Goal: Task Accomplishment & Management: Manage account settings

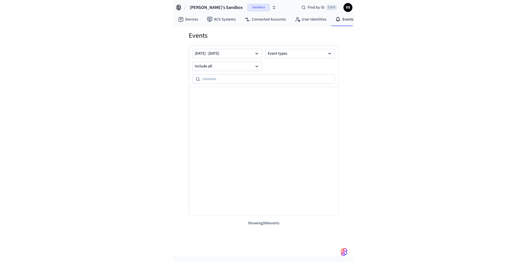
scroll to position [4142, 0]
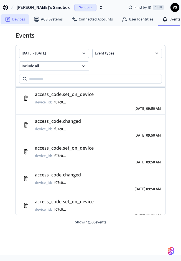
click at [7, 19] on icon at bounding box center [8, 19] width 2 height 2
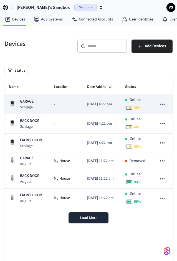
click at [48, 109] on td "GARAGE Schlage" at bounding box center [26, 104] width 45 height 19
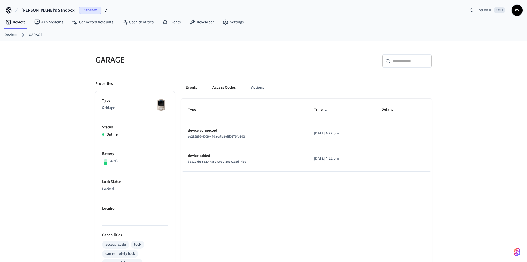
click at [181, 87] on button "Access Codes" at bounding box center [224, 87] width 32 height 13
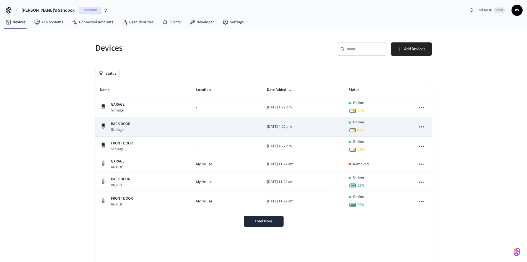
click at [123, 127] on p "Schlage" at bounding box center [120, 130] width 19 height 6
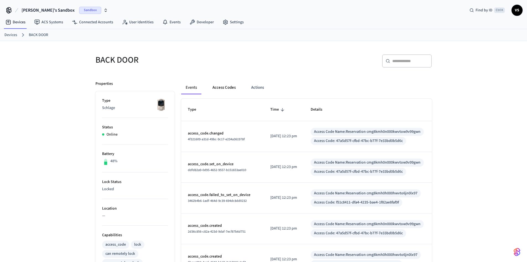
click at [181, 90] on button "Access Codes" at bounding box center [224, 87] width 32 height 13
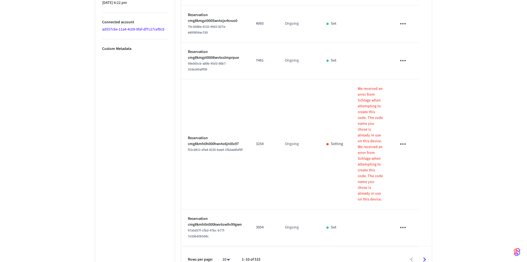
scroll to position [374, 0]
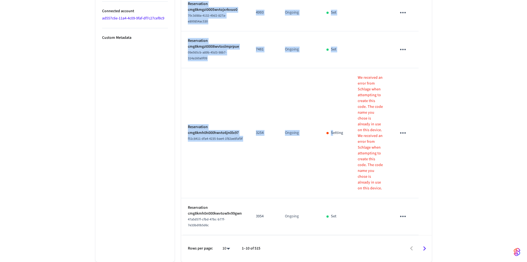
drag, startPoint x: 449, startPoint y: 64, endPoint x: 333, endPoint y: 179, distance: 163.7
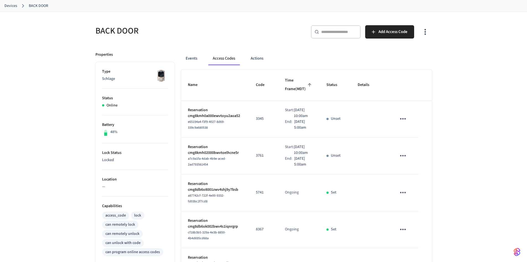
scroll to position [0, 0]
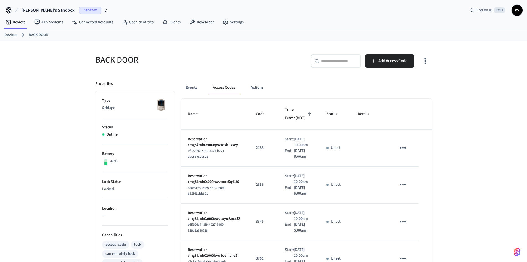
click at [181, 23] on div "Devices ACS Systems Connected Accounts User Identities Events Developer Settings" at bounding box center [263, 22] width 527 height 13
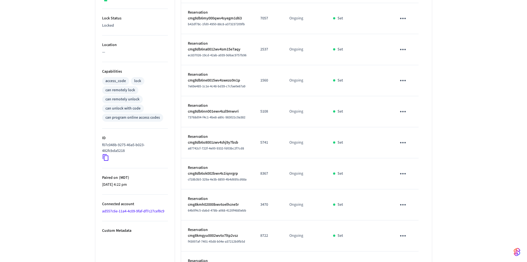
scroll to position [211, 0]
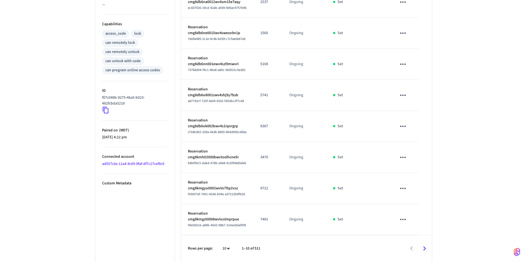
click at [181, 158] on icon "sticky table" at bounding box center [403, 157] width 9 height 9
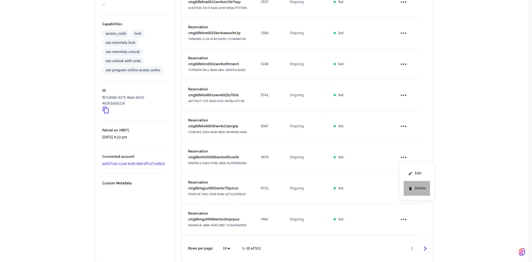
click at [181, 189] on li "Delete" at bounding box center [416, 188] width 26 height 15
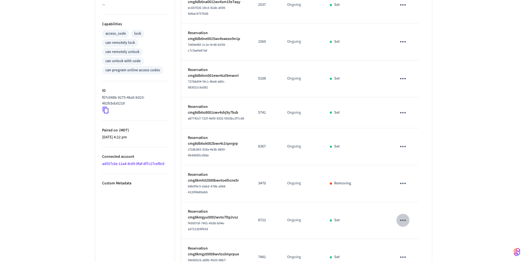
click at [181, 216] on icon "sticky table" at bounding box center [403, 220] width 9 height 9
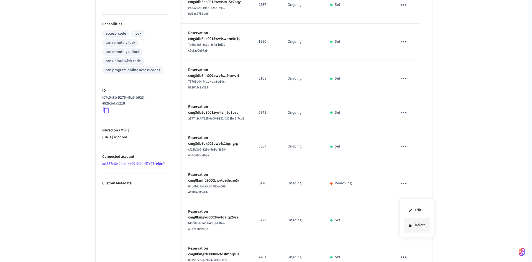
click at [181, 225] on li "Delete" at bounding box center [416, 225] width 26 height 15
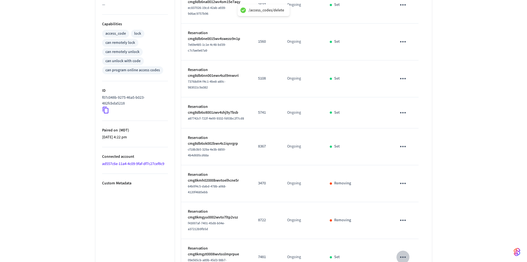
click at [181, 253] on icon "sticky table" at bounding box center [403, 257] width 9 height 9
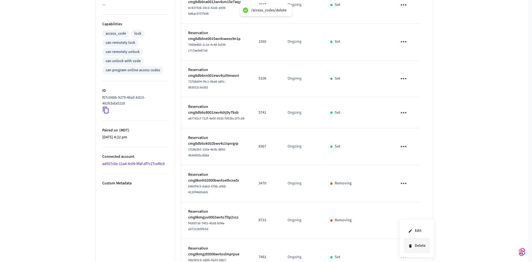
click at [181, 245] on li "Delete" at bounding box center [416, 245] width 26 height 15
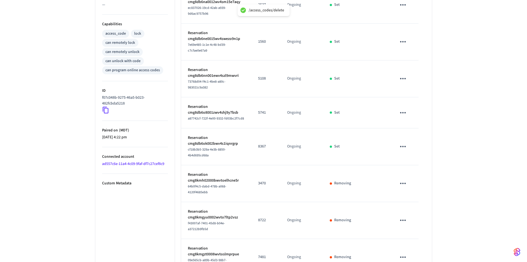
click at [181, 142] on icon "sticky table" at bounding box center [403, 146] width 9 height 9
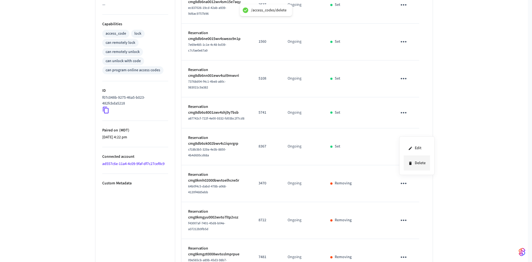
click at [181, 162] on li "Delete" at bounding box center [416, 163] width 26 height 15
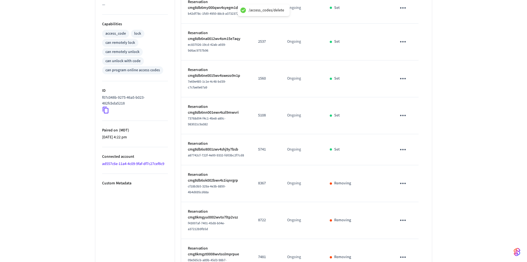
click at [181, 111] on icon "sticky table" at bounding box center [403, 115] width 9 height 9
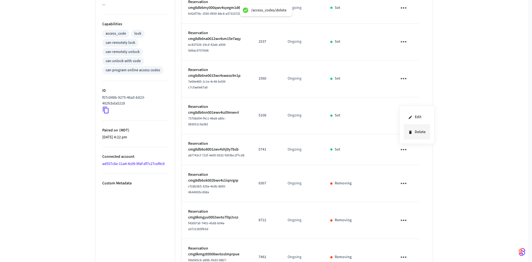
click at [181, 131] on li "Delete" at bounding box center [416, 132] width 26 height 15
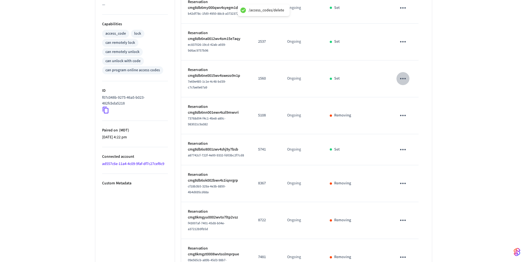
click at [181, 74] on icon "sticky table" at bounding box center [403, 78] width 9 height 9
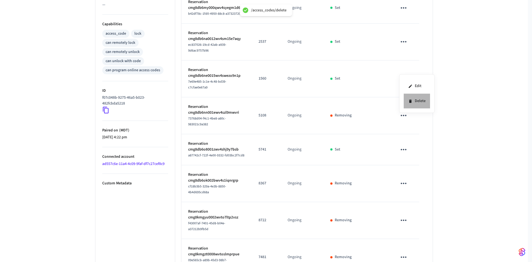
click at [181, 97] on li "Delete" at bounding box center [416, 101] width 26 height 15
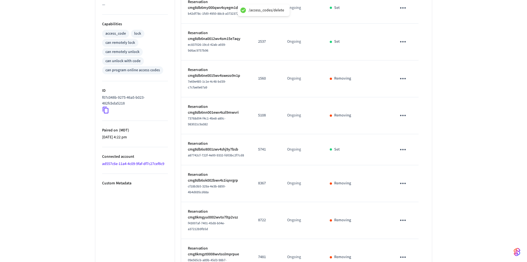
click at [181, 37] on icon "sticky table" at bounding box center [403, 41] width 9 height 9
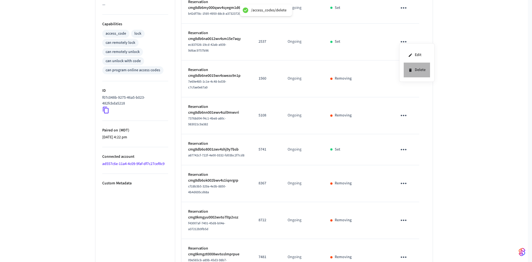
click at [181, 71] on li "Delete" at bounding box center [416, 70] width 26 height 15
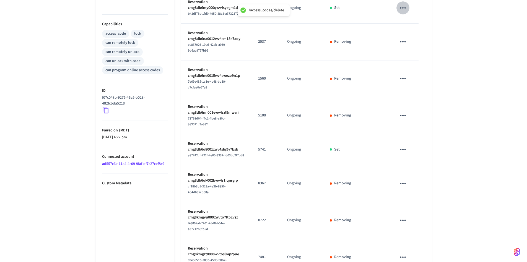
click at [181, 4] on icon "sticky table" at bounding box center [403, 8] width 9 height 9
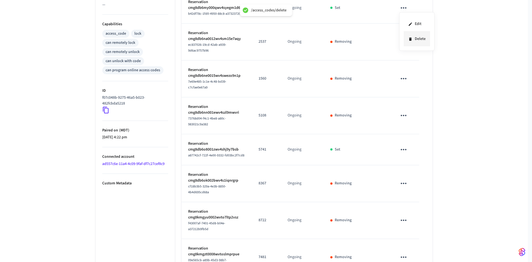
click at [181, 37] on li "Delete" at bounding box center [416, 39] width 26 height 15
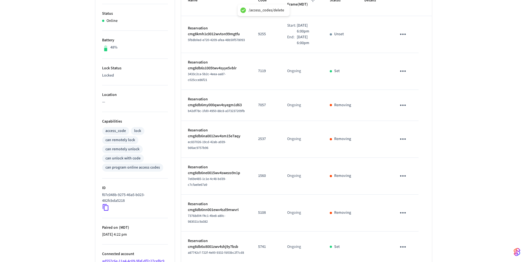
scroll to position [72, 0]
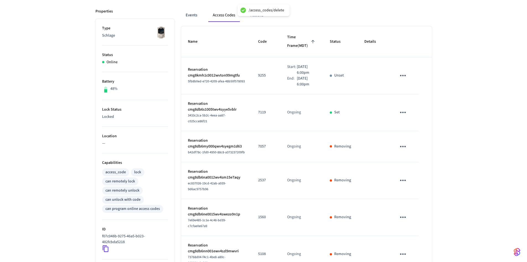
click at [181, 113] on icon "sticky table" at bounding box center [403, 112] width 6 height 1
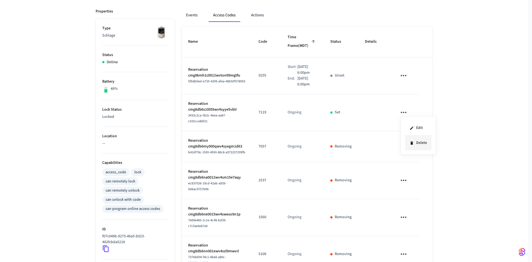
click at [181, 143] on li "Delete" at bounding box center [418, 142] width 26 height 15
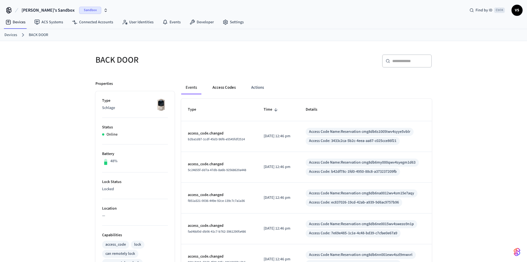
click at [218, 86] on button "Access Codes" at bounding box center [224, 87] width 32 height 13
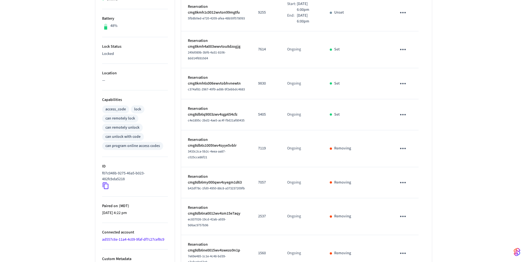
scroll to position [78, 0]
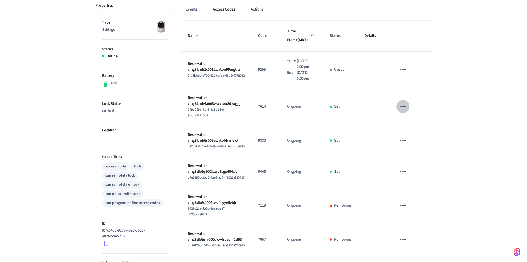
click at [404, 110] on icon "sticky table" at bounding box center [403, 106] width 9 height 9
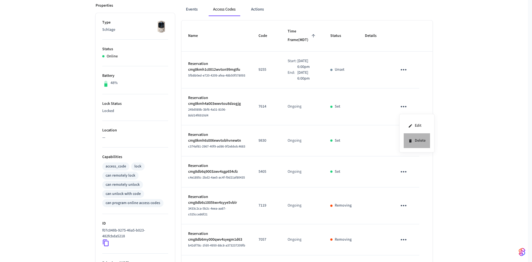
click at [415, 140] on li "Delete" at bounding box center [416, 140] width 26 height 15
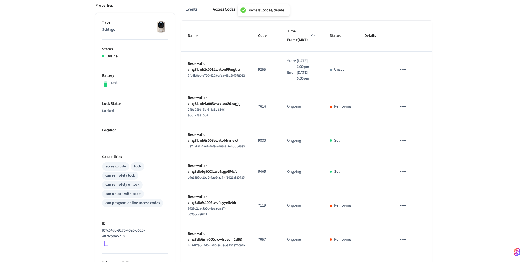
click at [402, 141] on icon "sticky table" at bounding box center [403, 140] width 9 height 9
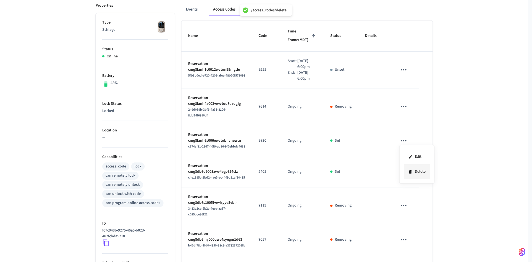
click at [423, 172] on li "Delete" at bounding box center [416, 171] width 26 height 15
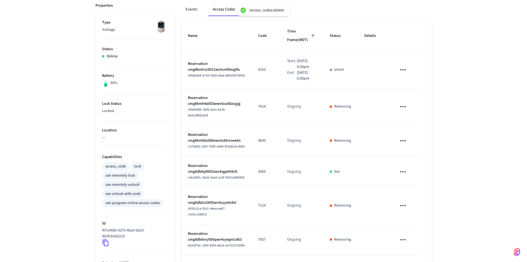
click at [404, 172] on icon "sticky table" at bounding box center [403, 171] width 9 height 9
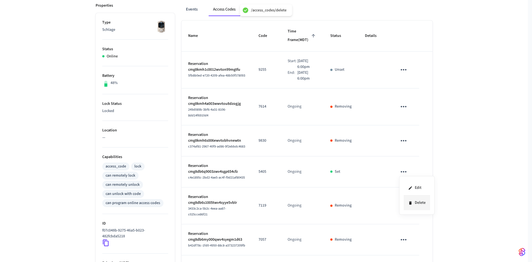
click at [421, 201] on li "Delete" at bounding box center [416, 202] width 26 height 15
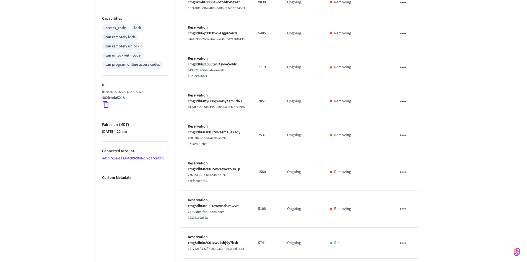
scroll to position [217, 0]
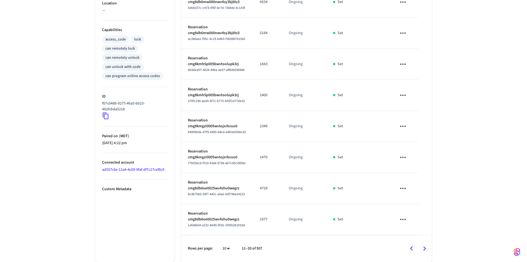
scroll to position [205, 0]
click at [405, 218] on icon "sticky table" at bounding box center [403, 219] width 9 height 9
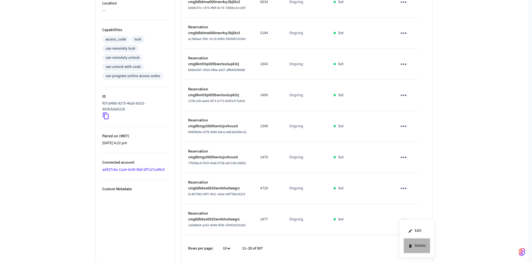
click at [413, 245] on li "Delete" at bounding box center [416, 245] width 26 height 15
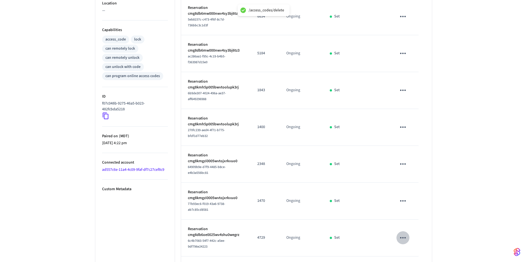
click at [401, 237] on icon "sticky table" at bounding box center [403, 237] width 6 height 1
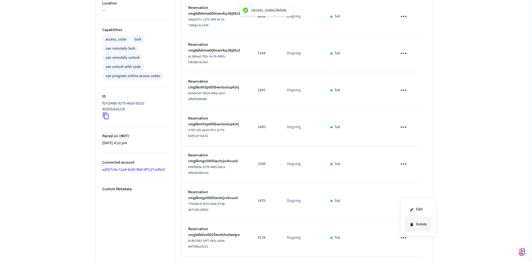
click at [421, 224] on li "Delete" at bounding box center [418, 224] width 26 height 15
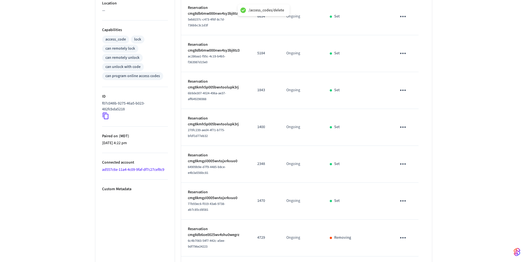
click at [400, 196] on icon "sticky table" at bounding box center [403, 200] width 9 height 9
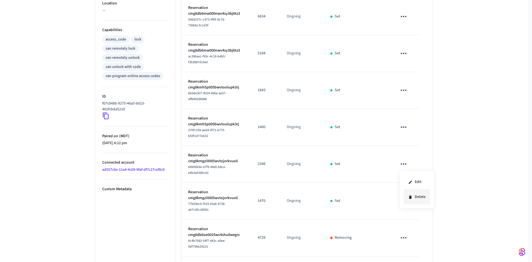
click at [427, 198] on li "Delete" at bounding box center [416, 196] width 26 height 15
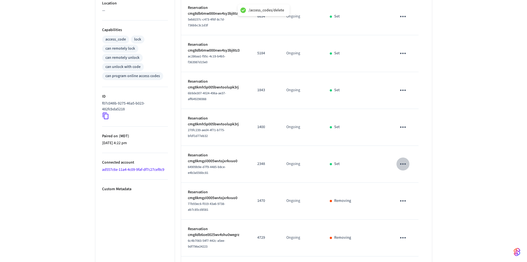
click at [399, 159] on icon "sticky table" at bounding box center [403, 163] width 9 height 9
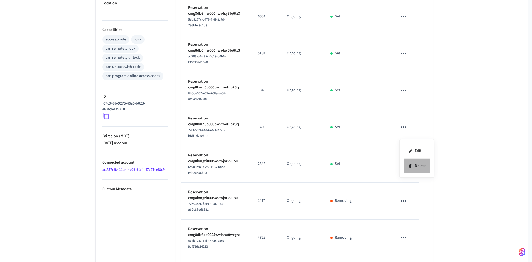
click at [421, 165] on li "Delete" at bounding box center [416, 165] width 26 height 15
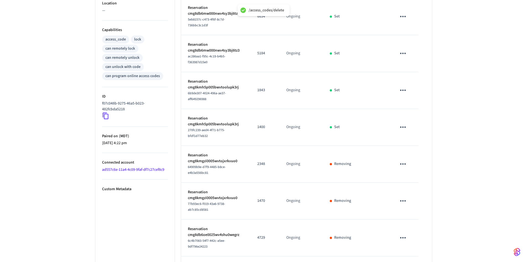
click at [404, 123] on icon "sticky table" at bounding box center [403, 127] width 9 height 9
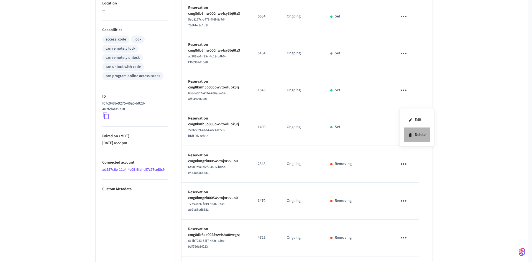
click at [422, 135] on li "Delete" at bounding box center [416, 134] width 26 height 15
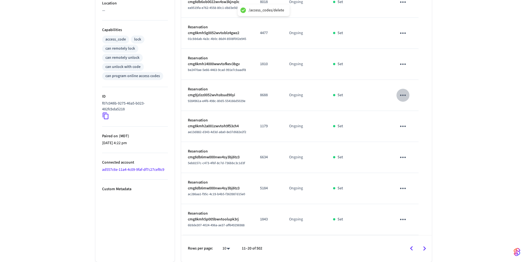
click at [405, 95] on icon "sticky table" at bounding box center [403, 94] width 6 height 1
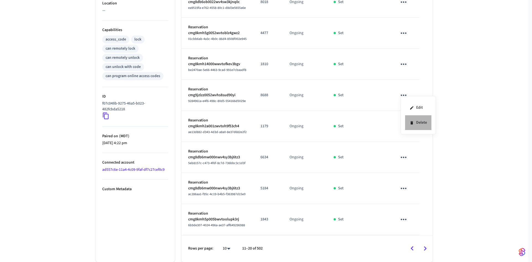
click at [423, 122] on li "Delete" at bounding box center [418, 122] width 26 height 15
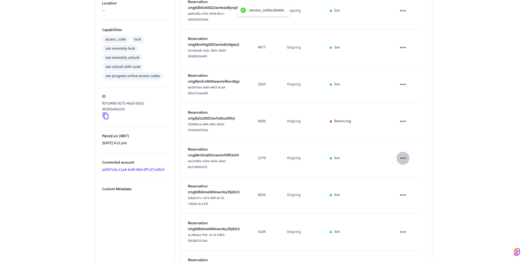
click at [403, 154] on icon "sticky table" at bounding box center [403, 158] width 9 height 9
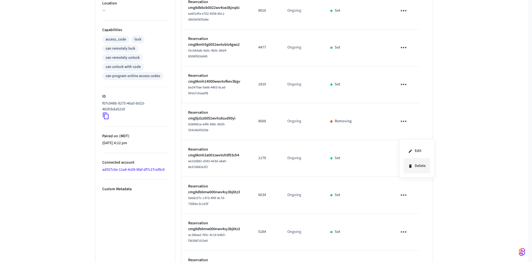
click at [417, 163] on li "Delete" at bounding box center [416, 165] width 26 height 15
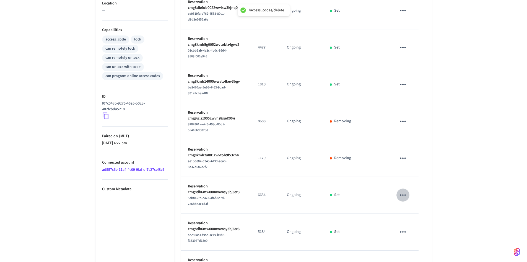
click at [403, 191] on icon "sticky table" at bounding box center [403, 195] width 9 height 9
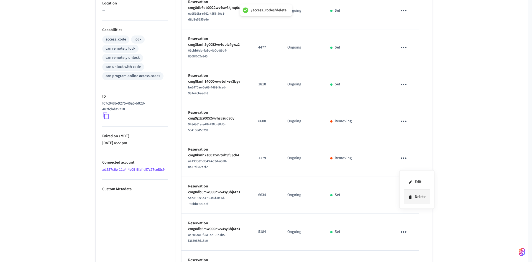
click at [416, 196] on li "Delete" at bounding box center [416, 196] width 26 height 15
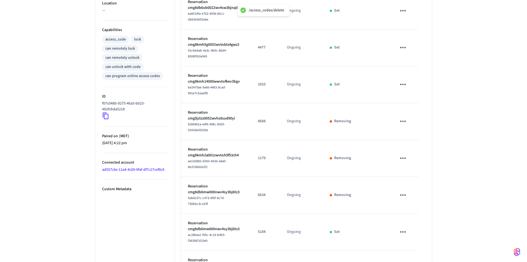
click at [403, 231] on icon "sticky table" at bounding box center [403, 231] width 6 height 1
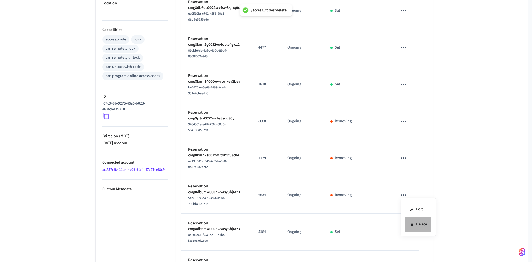
click at [413, 225] on icon at bounding box center [411, 224] width 2 height 3
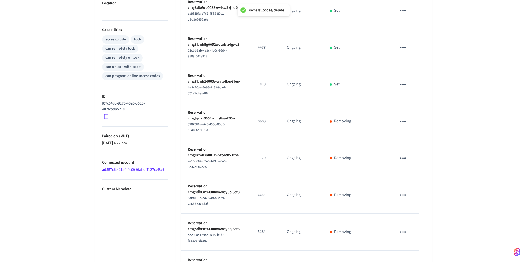
click at [400, 261] on icon "sticky table" at bounding box center [403, 265] width 9 height 9
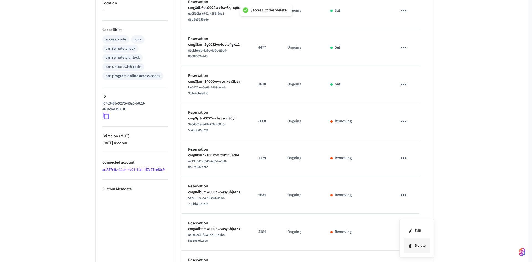
click at [411, 246] on icon at bounding box center [410, 245] width 2 height 3
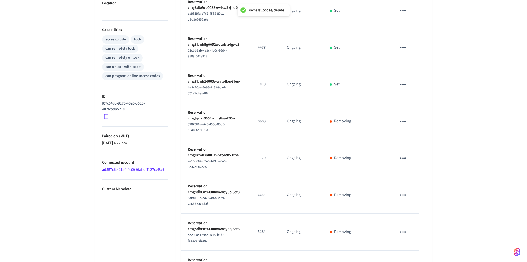
click at [402, 80] on icon "sticky table" at bounding box center [403, 84] width 9 height 9
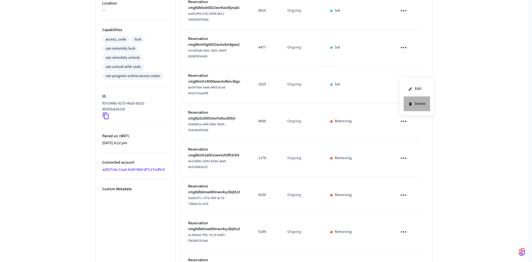
click at [420, 103] on li "Delete" at bounding box center [416, 103] width 26 height 15
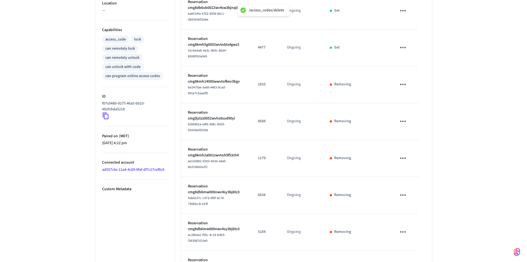
click at [404, 47] on icon "sticky table" at bounding box center [403, 47] width 6 height 1
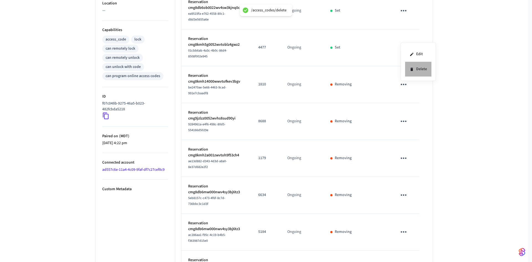
click at [417, 68] on li "Delete" at bounding box center [418, 69] width 26 height 15
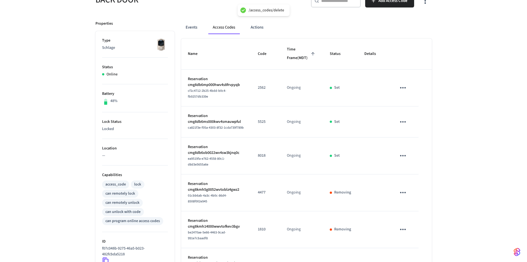
scroll to position [83, 0]
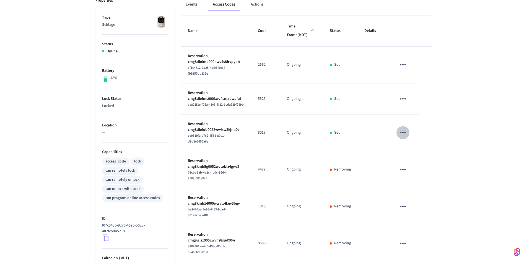
click at [403, 133] on icon "sticky table" at bounding box center [403, 132] width 6 height 1
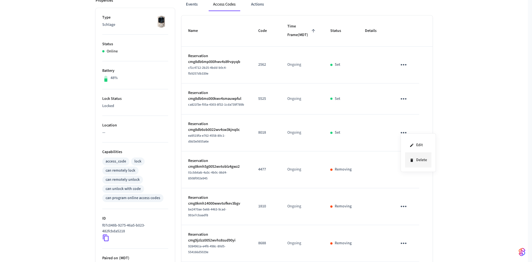
click at [422, 161] on li "Delete" at bounding box center [418, 160] width 26 height 15
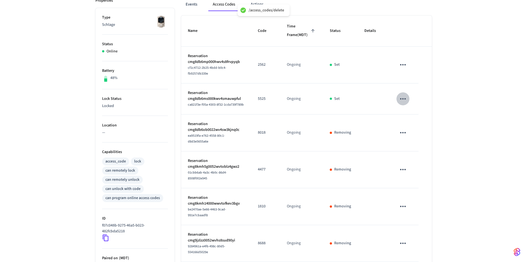
click at [401, 99] on icon "sticky table" at bounding box center [403, 98] width 6 height 1
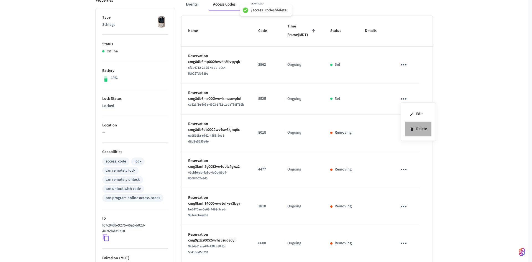
click at [413, 130] on icon at bounding box center [411, 129] width 4 height 4
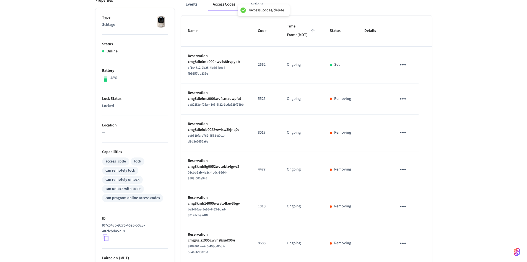
click at [401, 69] on icon "sticky table" at bounding box center [403, 64] width 9 height 9
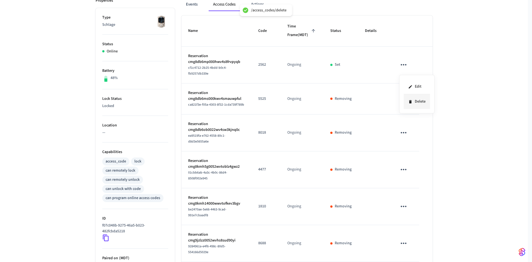
click at [413, 101] on li "Delete" at bounding box center [416, 101] width 26 height 15
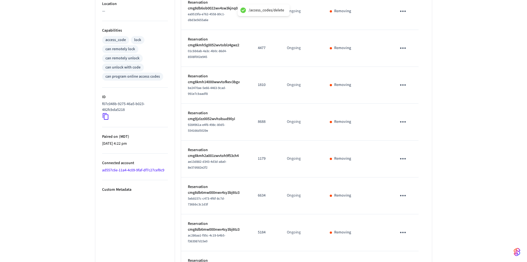
scroll to position [213, 0]
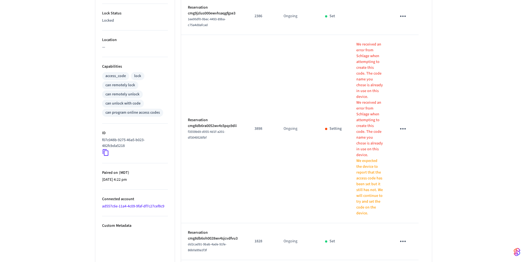
scroll to position [158, 0]
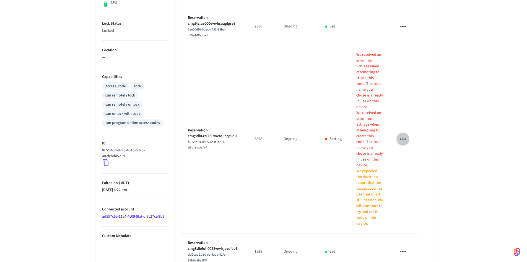
click at [407, 135] on icon "sticky table" at bounding box center [403, 139] width 9 height 9
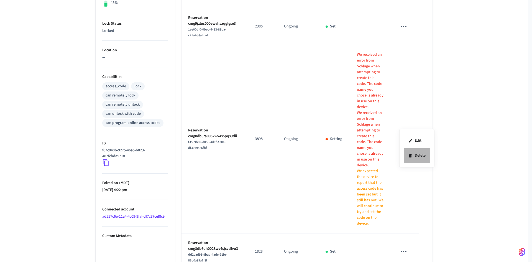
click at [419, 154] on li "Delete" at bounding box center [416, 155] width 26 height 15
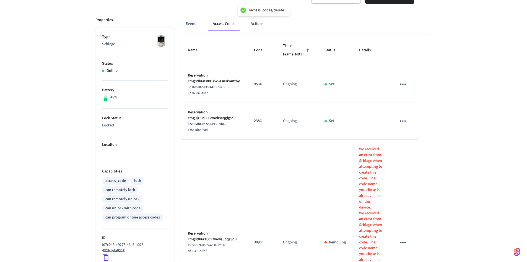
scroll to position [47, 0]
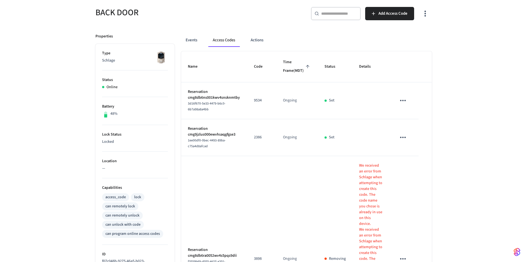
click at [404, 105] on icon "sticky table" at bounding box center [403, 100] width 9 height 9
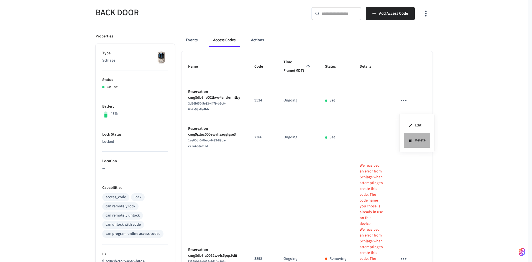
click at [418, 141] on li "Delete" at bounding box center [416, 140] width 26 height 15
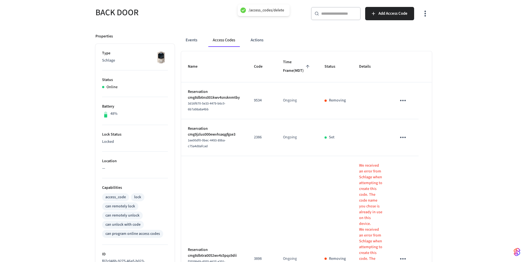
click at [405, 138] on icon "sticky table" at bounding box center [403, 137] width 6 height 1
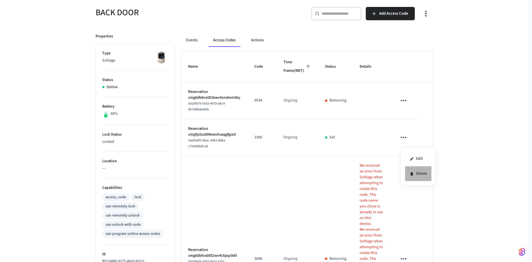
click at [419, 172] on li "Delete" at bounding box center [418, 173] width 26 height 15
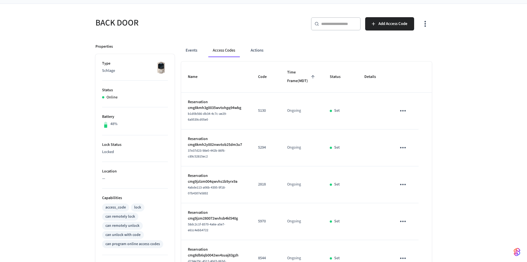
scroll to position [20, 0]
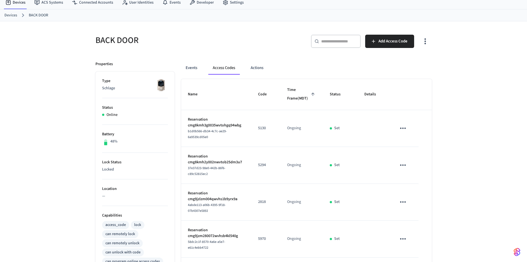
click at [406, 132] on icon "sticky table" at bounding box center [403, 128] width 9 height 9
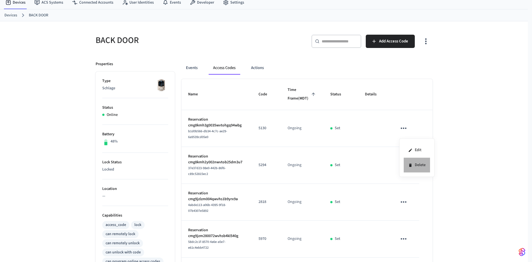
click at [413, 164] on li "Delete" at bounding box center [416, 165] width 26 height 15
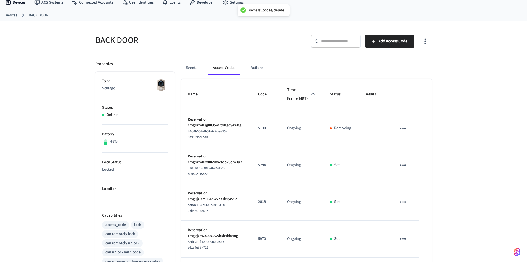
click at [406, 161] on icon "sticky table" at bounding box center [403, 165] width 9 height 9
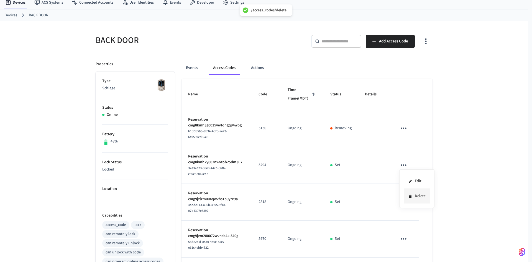
click at [416, 197] on li "Delete" at bounding box center [416, 196] width 26 height 15
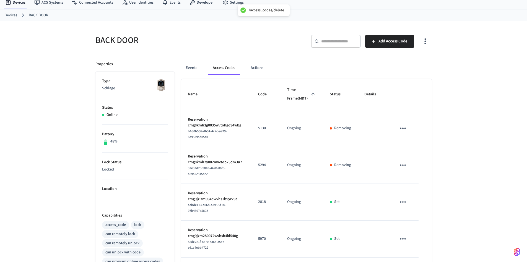
click at [402, 197] on icon "sticky table" at bounding box center [403, 201] width 9 height 9
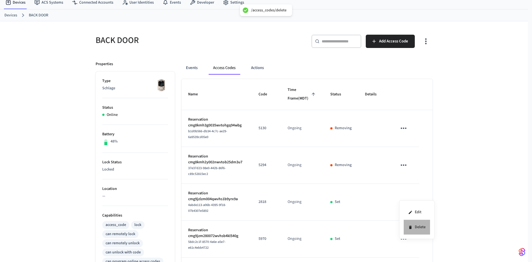
click at [418, 227] on li "Delete" at bounding box center [416, 227] width 26 height 15
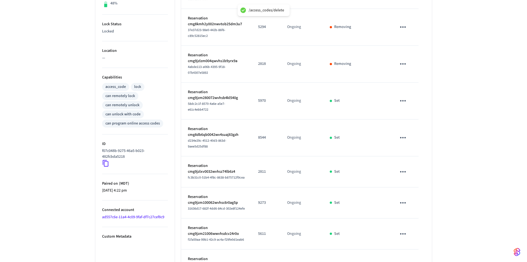
scroll to position [158, 0]
click at [401, 96] on icon "sticky table" at bounding box center [403, 100] width 9 height 9
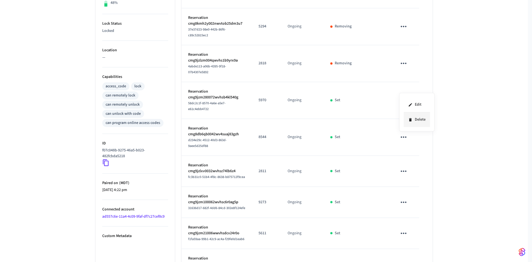
click at [417, 117] on li "Delete" at bounding box center [416, 119] width 26 height 15
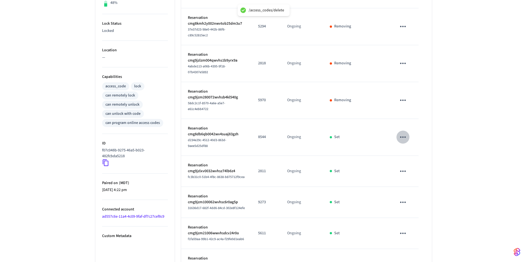
click at [407, 133] on icon "sticky table" at bounding box center [403, 137] width 9 height 9
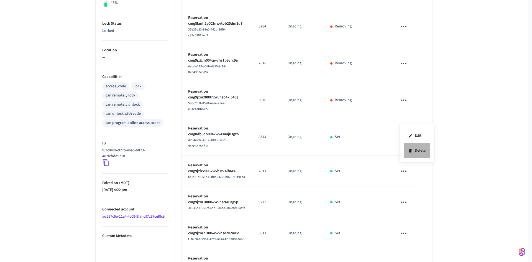
click at [420, 149] on li "Delete" at bounding box center [416, 150] width 26 height 15
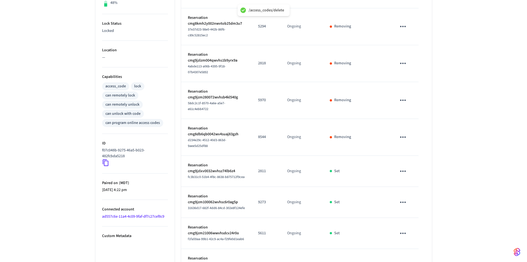
click at [403, 167] on icon "sticky table" at bounding box center [403, 171] width 9 height 9
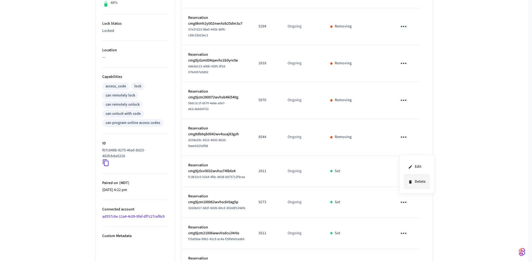
click at [419, 182] on li "Delete" at bounding box center [416, 181] width 26 height 15
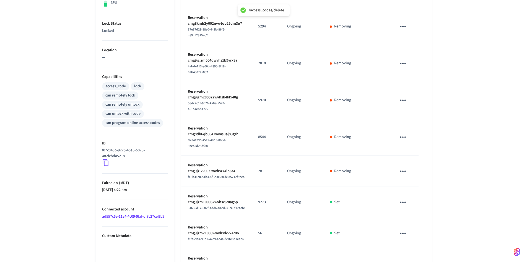
click at [402, 198] on icon "sticky table" at bounding box center [403, 202] width 9 height 9
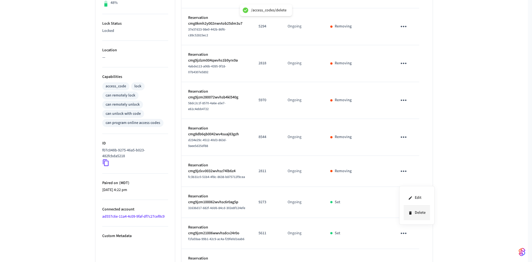
click at [414, 210] on li "Delete" at bounding box center [416, 212] width 26 height 15
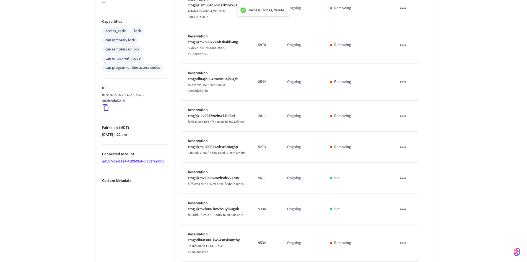
scroll to position [213, 0]
click at [404, 177] on icon "sticky table" at bounding box center [403, 177] width 6 height 1
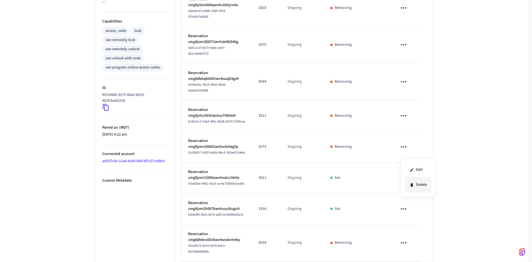
click at [418, 185] on li "Delete" at bounding box center [418, 184] width 26 height 15
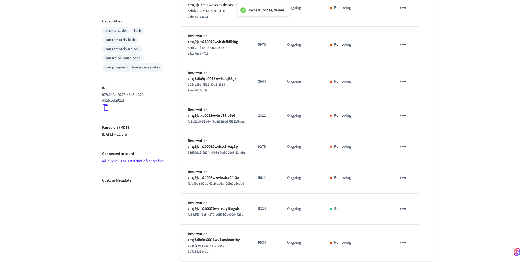
click at [405, 204] on icon "sticky table" at bounding box center [403, 208] width 9 height 9
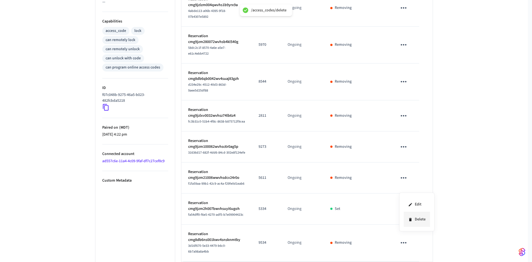
click at [415, 220] on li "Delete" at bounding box center [416, 219] width 26 height 15
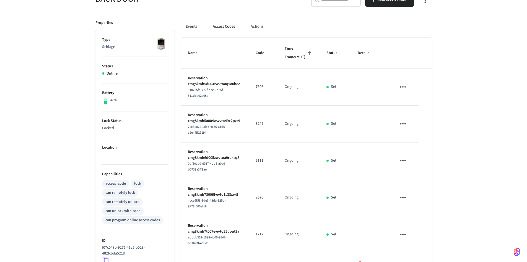
scroll to position [20, 0]
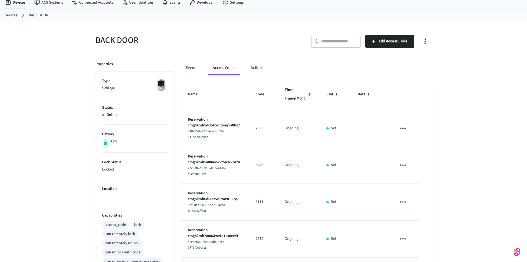
click at [406, 129] on icon "sticky table" at bounding box center [403, 127] width 6 height 1
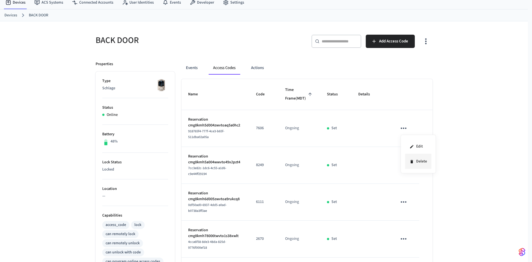
click at [419, 162] on li "Delete" at bounding box center [418, 161] width 26 height 15
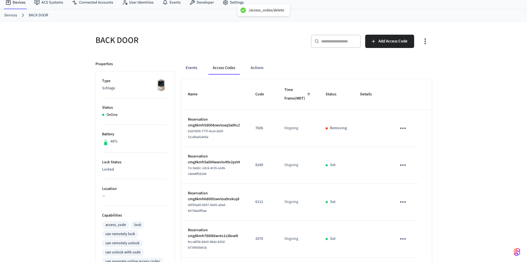
click at [407, 166] on td "sticky table" at bounding box center [404, 165] width 29 height 37
click at [404, 169] on icon "sticky table" at bounding box center [403, 165] width 9 height 9
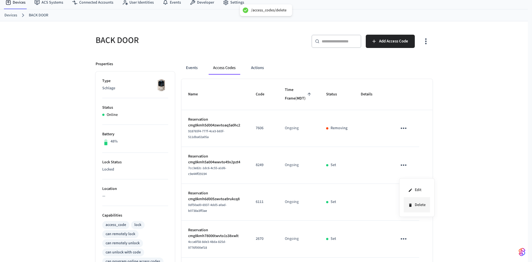
click at [416, 202] on li "Delete" at bounding box center [416, 204] width 26 height 15
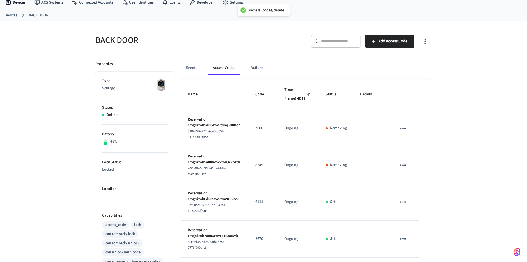
click at [398, 208] on button "sticky table" at bounding box center [403, 201] width 13 height 13
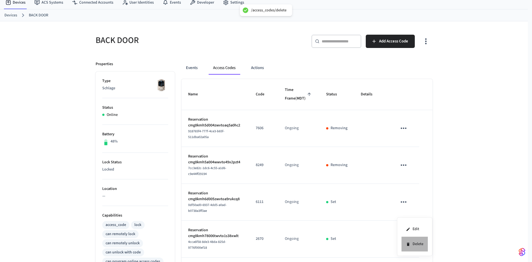
click at [412, 244] on li "Delete" at bounding box center [414, 243] width 26 height 15
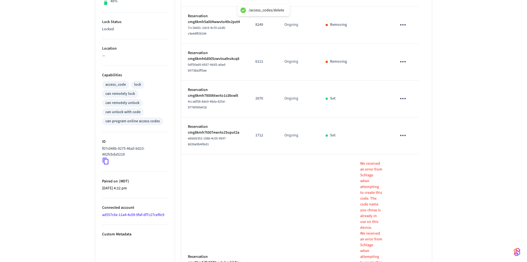
scroll to position [186, 0]
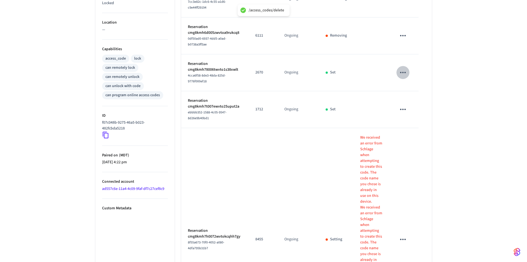
click at [405, 73] on icon "sticky table" at bounding box center [403, 72] width 6 height 1
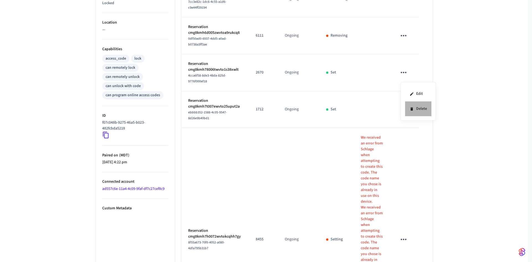
click at [422, 107] on li "Delete" at bounding box center [418, 108] width 26 height 15
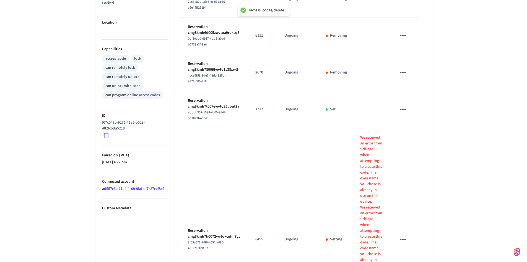
click at [403, 114] on icon "sticky table" at bounding box center [403, 109] width 9 height 9
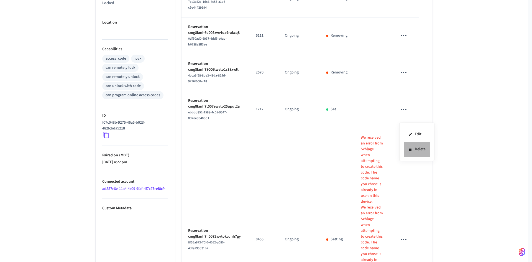
click at [413, 148] on li "Delete" at bounding box center [416, 149] width 26 height 15
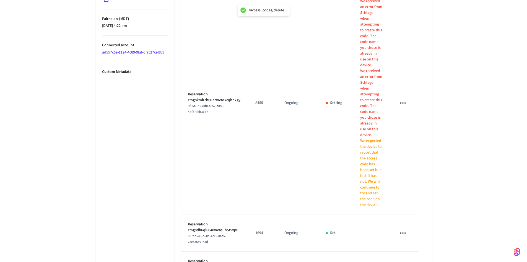
scroll to position [324, 0]
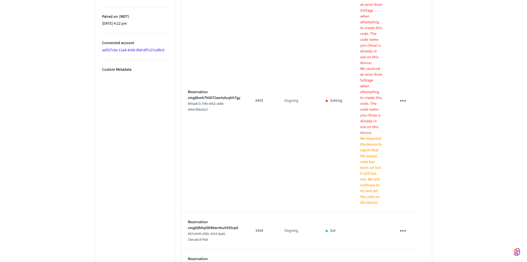
click at [406, 96] on icon "sticky table" at bounding box center [403, 100] width 9 height 9
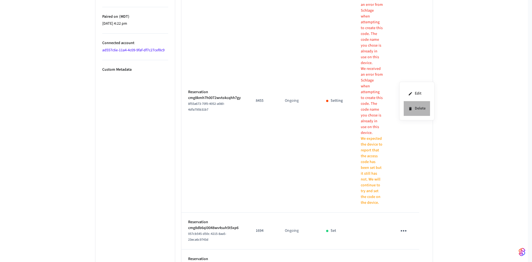
click at [417, 109] on li "Delete" at bounding box center [416, 108] width 26 height 15
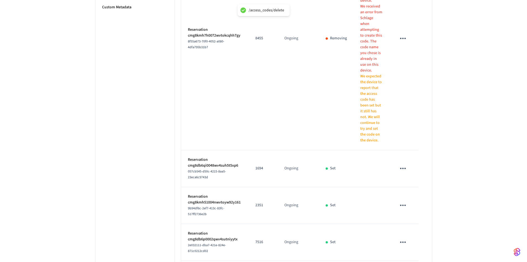
scroll to position [388, 0]
click at [407, 163] on icon "sticky table" at bounding box center [403, 167] width 9 height 9
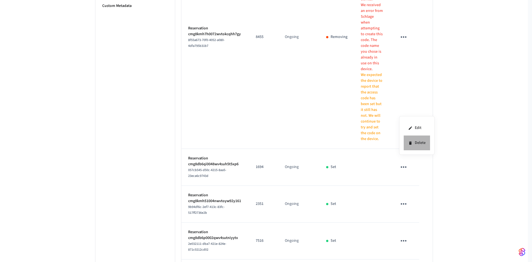
click at [419, 143] on li "Delete" at bounding box center [416, 142] width 26 height 15
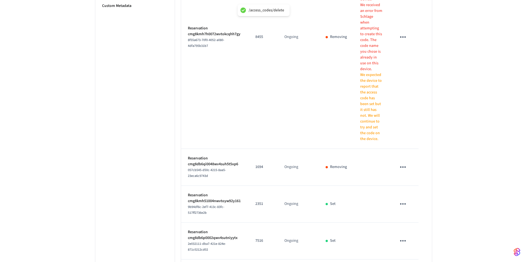
click at [403, 199] on icon "sticky table" at bounding box center [403, 203] width 9 height 9
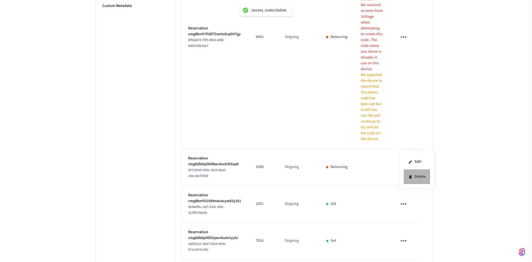
click at [414, 176] on li "Delete" at bounding box center [416, 176] width 26 height 15
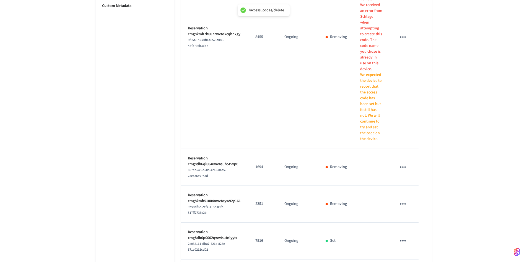
click at [404, 240] on icon "sticky table" at bounding box center [403, 240] width 6 height 1
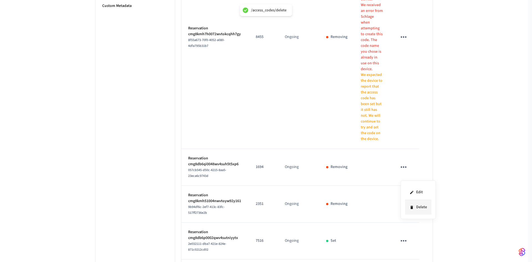
click at [412, 207] on icon at bounding box center [411, 206] width 2 height 3
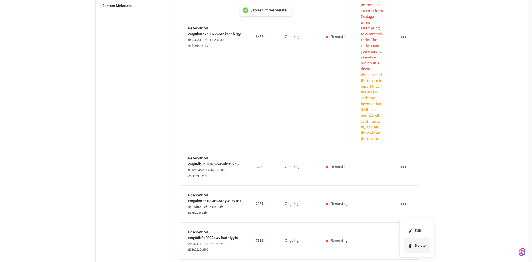
click at [418, 244] on li "Delete" at bounding box center [416, 245] width 26 height 15
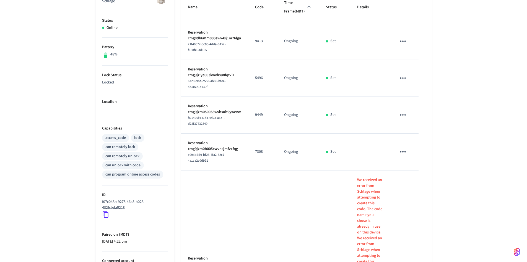
scroll to position [121, 0]
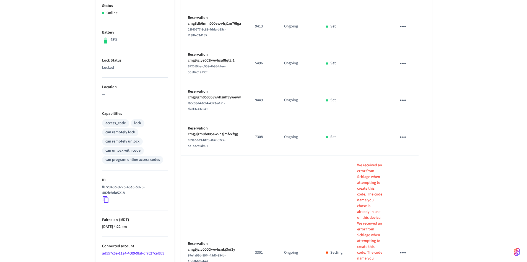
click at [408, 31] on icon "sticky table" at bounding box center [403, 26] width 9 height 9
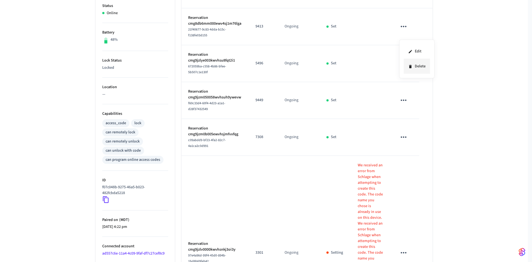
click at [419, 65] on li "Delete" at bounding box center [416, 66] width 26 height 15
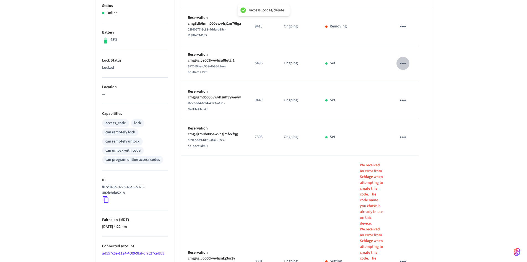
click at [403, 68] on icon "sticky table" at bounding box center [403, 63] width 9 height 9
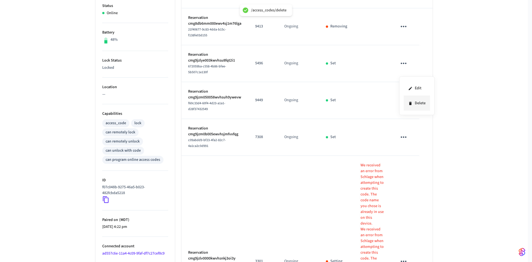
click at [418, 104] on li "Delete" at bounding box center [416, 103] width 26 height 15
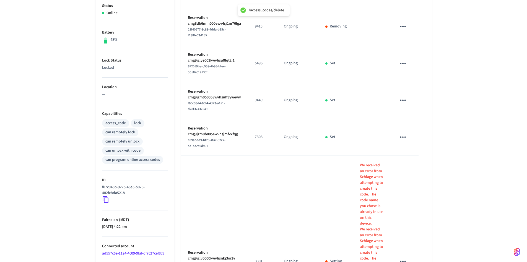
click at [403, 104] on icon "sticky table" at bounding box center [403, 100] width 9 height 9
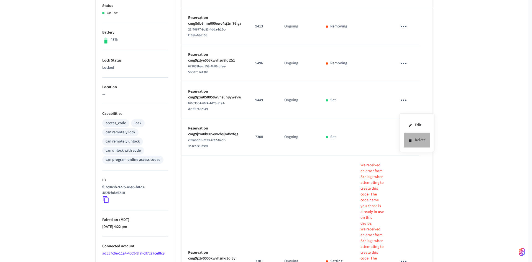
click at [418, 140] on li "Delete" at bounding box center [416, 140] width 26 height 15
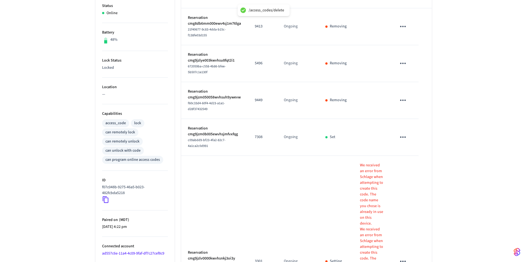
click at [402, 141] on icon "sticky table" at bounding box center [403, 137] width 9 height 9
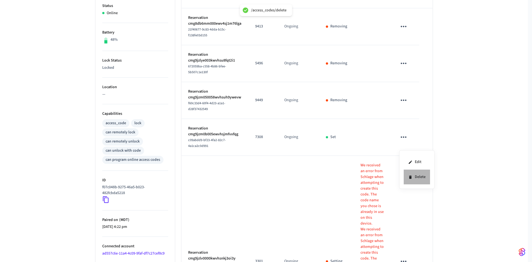
click at [421, 176] on li "Delete" at bounding box center [416, 176] width 26 height 15
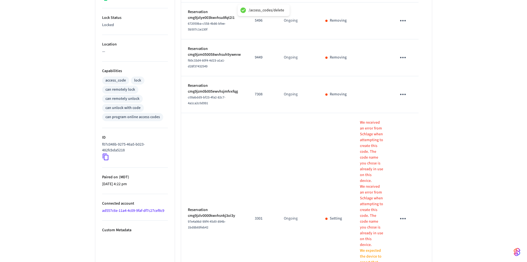
scroll to position [232, 0]
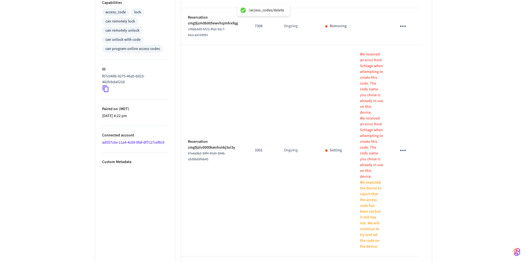
click at [406, 150] on icon "sticky table" at bounding box center [403, 150] width 6 height 1
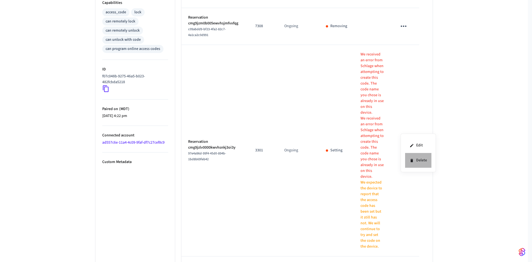
click at [424, 159] on li "Delete" at bounding box center [418, 160] width 26 height 15
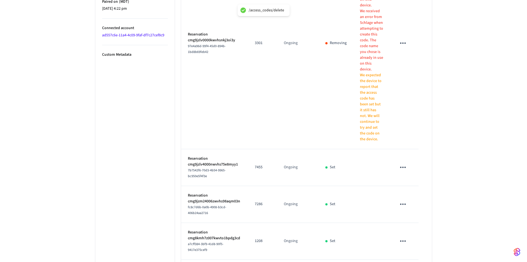
scroll to position [343, 0]
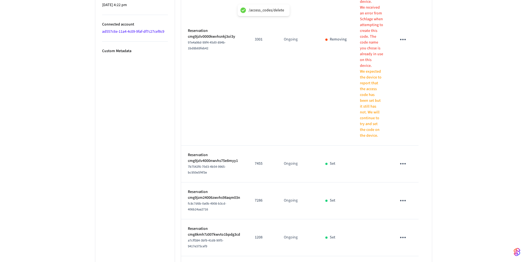
click at [408, 157] on button "sticky table" at bounding box center [403, 163] width 13 height 13
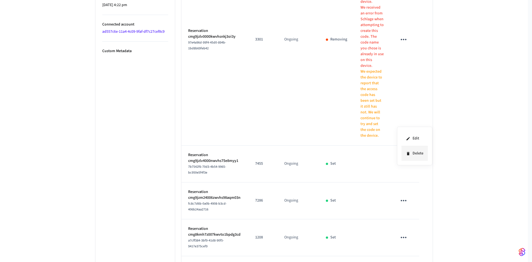
click at [426, 153] on li "Delete" at bounding box center [414, 153] width 26 height 15
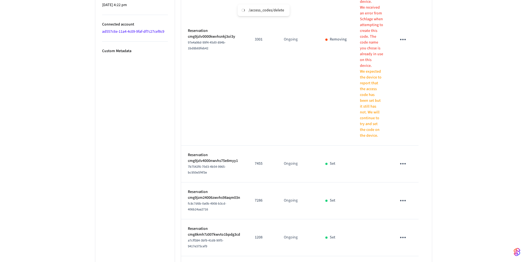
click at [406, 196] on icon "sticky table" at bounding box center [403, 200] width 9 height 9
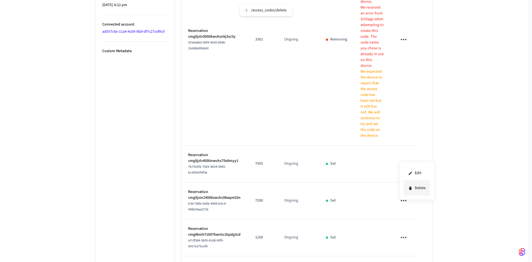
click at [418, 189] on li "Delete" at bounding box center [416, 188] width 26 height 15
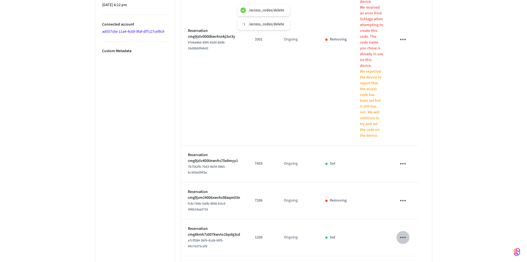
click at [404, 233] on icon "sticky table" at bounding box center [403, 237] width 9 height 9
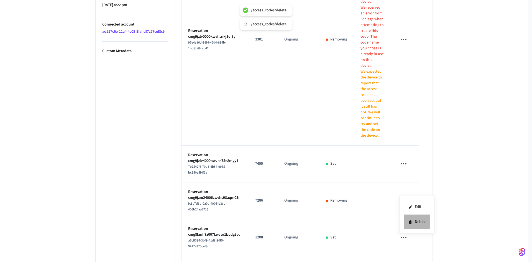
click at [415, 222] on li "Delete" at bounding box center [416, 221] width 26 height 15
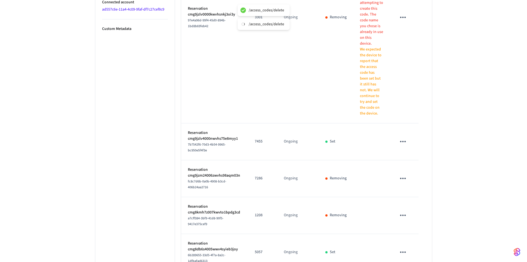
scroll to position [388, 0]
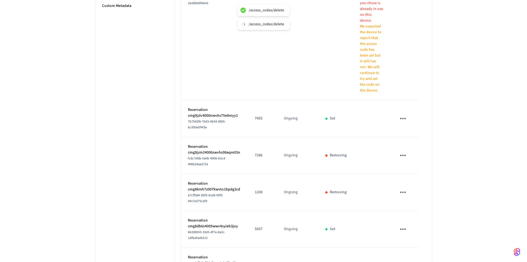
click at [402, 225] on icon "sticky table" at bounding box center [403, 229] width 9 height 9
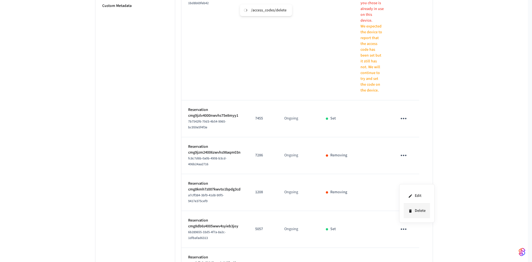
click at [417, 210] on li "Delete" at bounding box center [416, 210] width 26 height 15
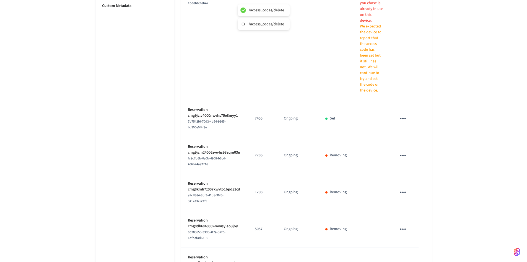
click at [403, 261] on icon "sticky table" at bounding box center [403, 265] width 9 height 9
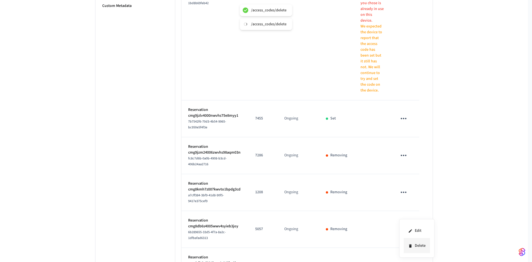
click at [411, 246] on icon at bounding box center [410, 245] width 2 height 3
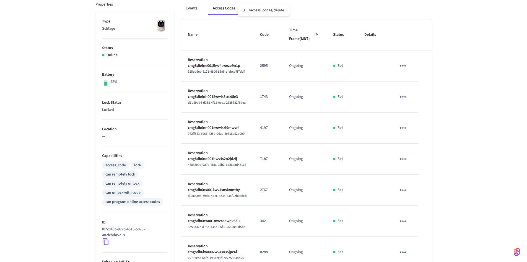
scroll to position [66, 0]
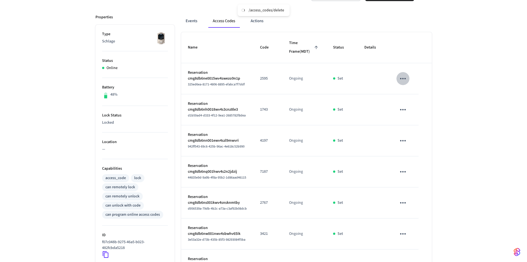
click at [402, 76] on icon "sticky table" at bounding box center [403, 78] width 9 height 9
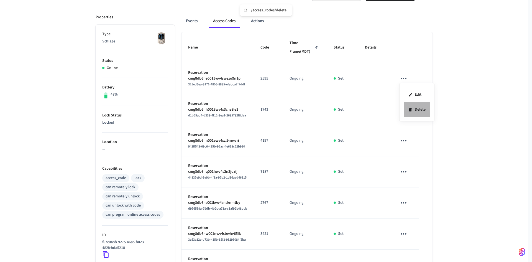
click at [414, 111] on li "Delete" at bounding box center [416, 109] width 26 height 15
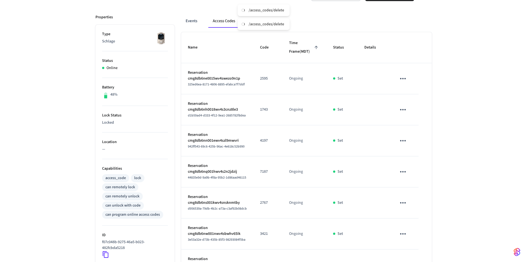
click at [406, 110] on td "sticky table" at bounding box center [404, 109] width 29 height 31
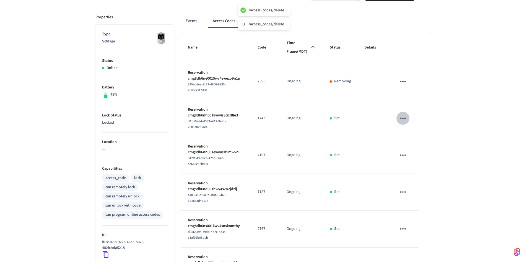
click at [406, 117] on icon "sticky table" at bounding box center [403, 118] width 9 height 9
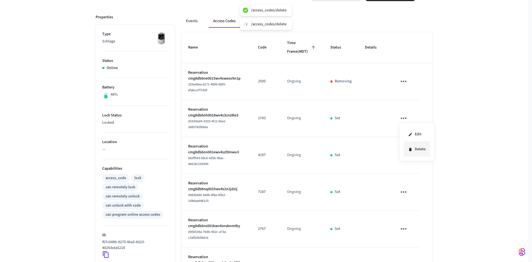
click at [423, 149] on li "Delete" at bounding box center [416, 149] width 26 height 15
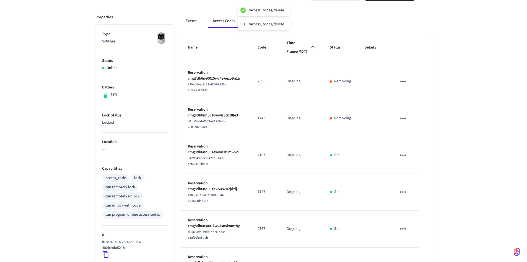
click at [404, 151] on icon "sticky table" at bounding box center [403, 155] width 9 height 9
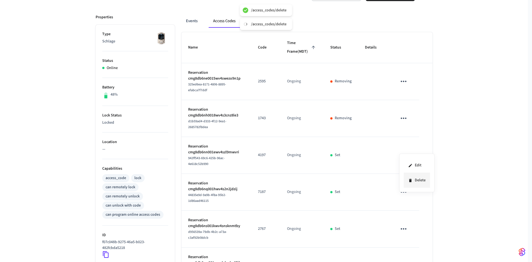
click at [427, 177] on li "Delete" at bounding box center [416, 180] width 26 height 15
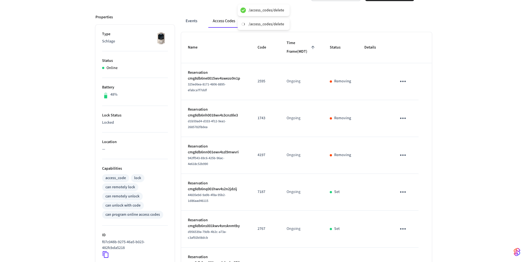
click at [405, 191] on icon "sticky table" at bounding box center [403, 191] width 6 height 1
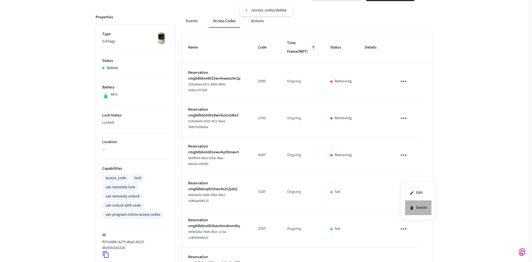
click at [424, 208] on li "Delete" at bounding box center [418, 207] width 26 height 15
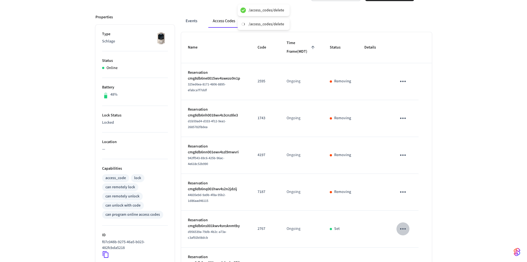
click at [403, 224] on icon "sticky table" at bounding box center [403, 228] width 9 height 9
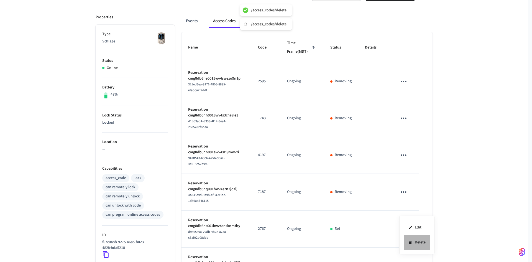
click at [418, 239] on li "Delete" at bounding box center [416, 242] width 26 height 15
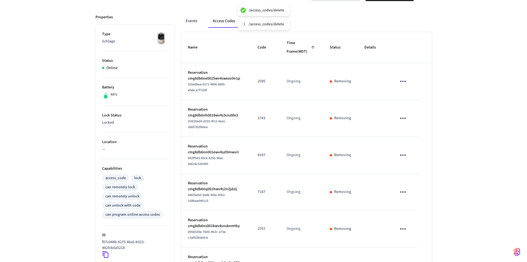
click at [403, 261] on icon "sticky table" at bounding box center [403, 265] width 9 height 9
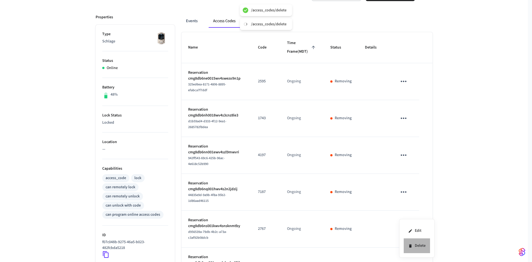
click at [429, 246] on li "Delete" at bounding box center [416, 245] width 26 height 15
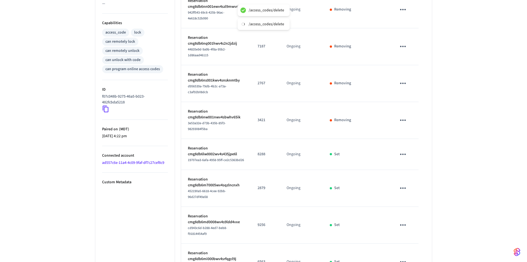
scroll to position [213, 0]
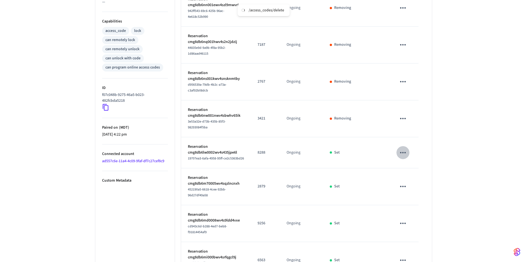
click at [406, 148] on icon "sticky table" at bounding box center [403, 152] width 9 height 9
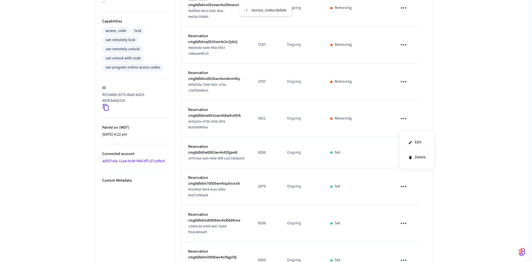
click at [432, 158] on div "Edit Delete" at bounding box center [416, 149] width 35 height 38
click at [419, 156] on li "Delete" at bounding box center [416, 157] width 26 height 15
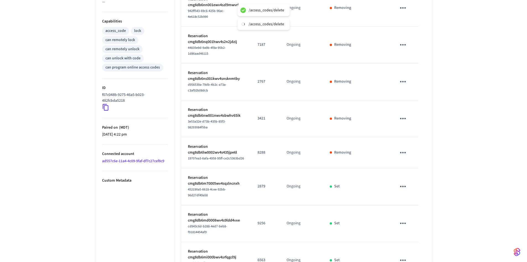
click at [404, 182] on icon "sticky table" at bounding box center [403, 186] width 9 height 9
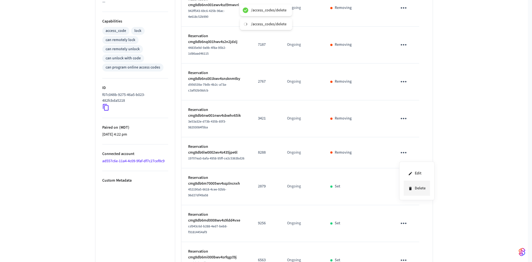
click at [418, 191] on li "Delete" at bounding box center [416, 188] width 26 height 15
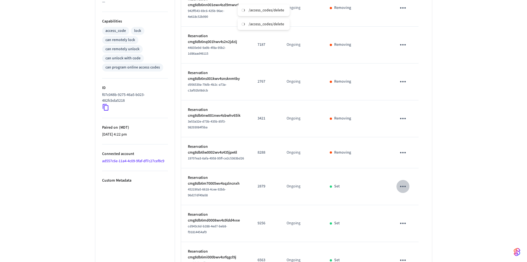
click at [403, 182] on icon "sticky table" at bounding box center [403, 186] width 9 height 9
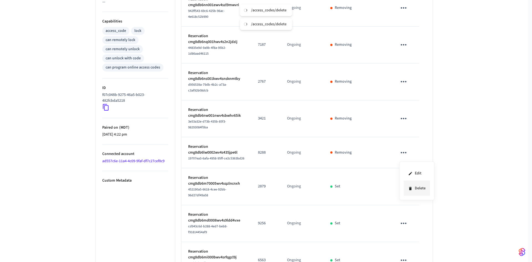
click at [421, 189] on li "Delete" at bounding box center [416, 188] width 26 height 15
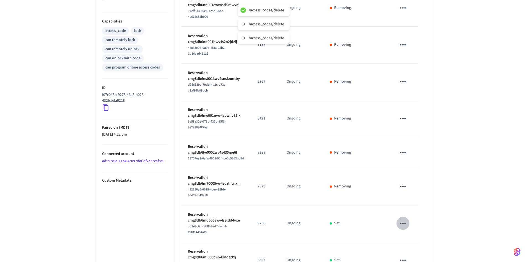
click at [405, 219] on icon "sticky table" at bounding box center [403, 223] width 9 height 9
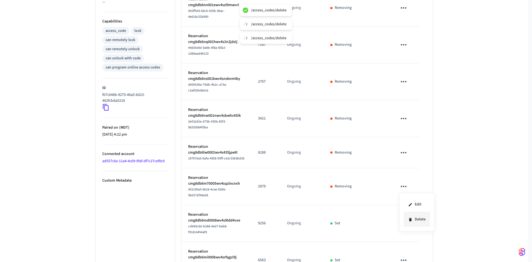
click at [420, 219] on li "Delete" at bounding box center [416, 219] width 26 height 15
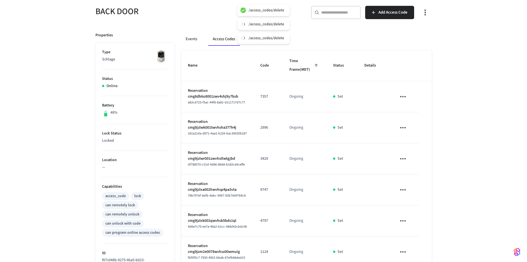
scroll to position [47, 0]
